Goal: Check status: Check status

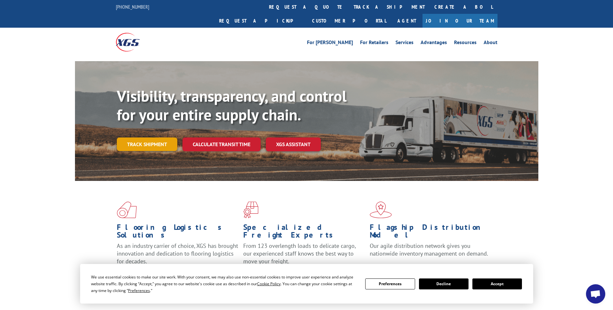
click at [143, 137] on link "Track shipment" at bounding box center [147, 144] width 61 height 14
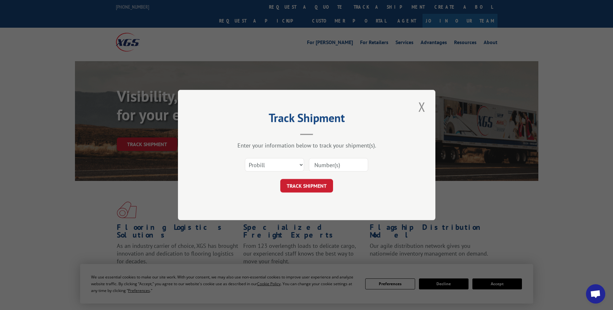
click at [298, 172] on div "Select category... Probill BOL PO" at bounding box center [274, 164] width 59 height 15
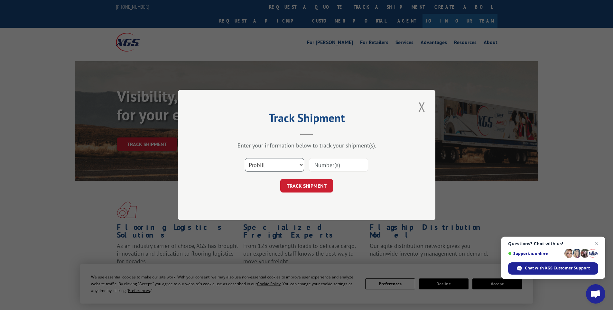
click at [298, 167] on select "Select category... Probill BOL PO" at bounding box center [274, 165] width 59 height 14
select select "bol"
click at [245, 158] on select "Select category... Probill BOL PO" at bounding box center [274, 165] width 59 height 14
click at [334, 166] on input at bounding box center [338, 165] width 59 height 14
paste input "17519314"
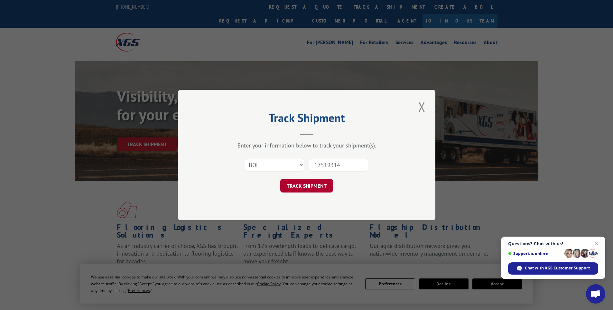
type input "17519314"
click at [303, 190] on button "TRACK SHIPMENT" at bounding box center [306, 186] width 53 height 14
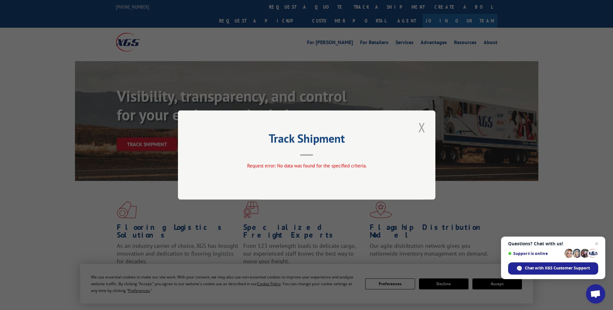
click at [422, 131] on button "Close modal" at bounding box center [422, 127] width 11 height 18
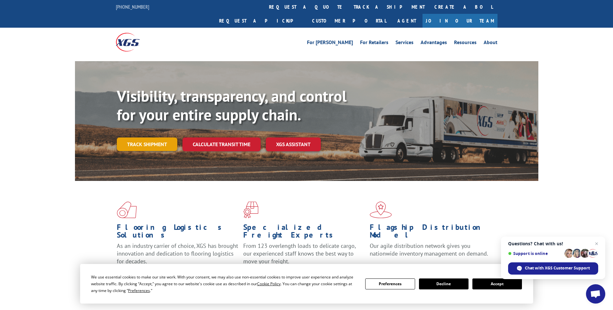
click at [147, 137] on link "Track shipment" at bounding box center [147, 144] width 61 height 14
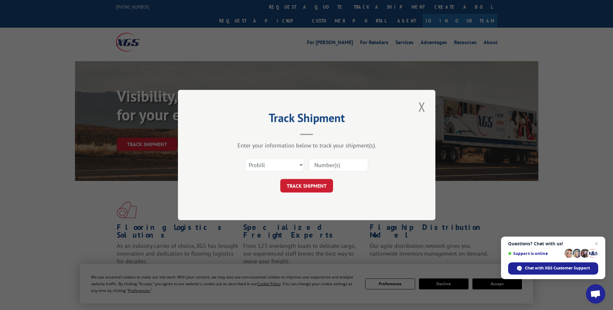
paste input "17519314"
type input "17519314"
click at [305, 185] on button "TRACK SHIPMENT" at bounding box center [306, 186] width 53 height 14
